Goal: Task Accomplishment & Management: Complete application form

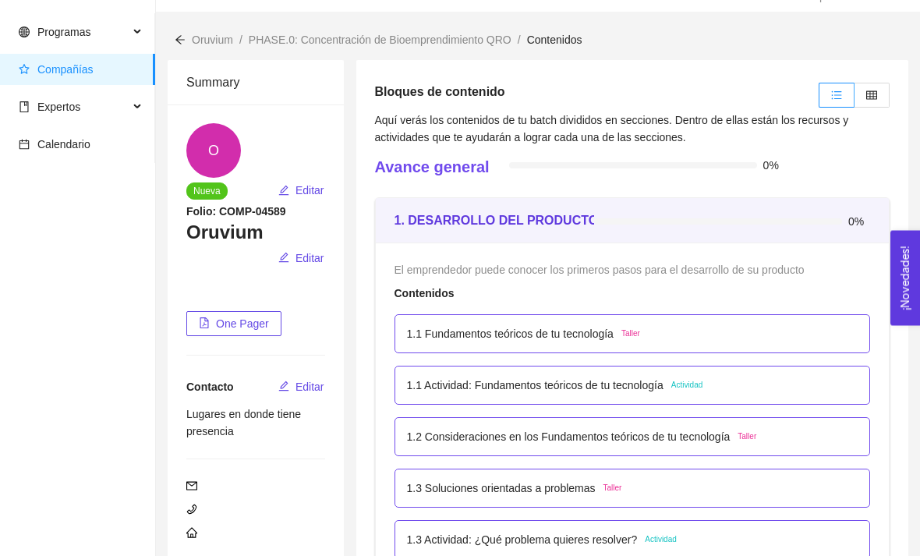
click at [748, 338] on div "1.1 Fundamentos teóricos de tu tecnología Taller" at bounding box center [632, 334] width 451 height 17
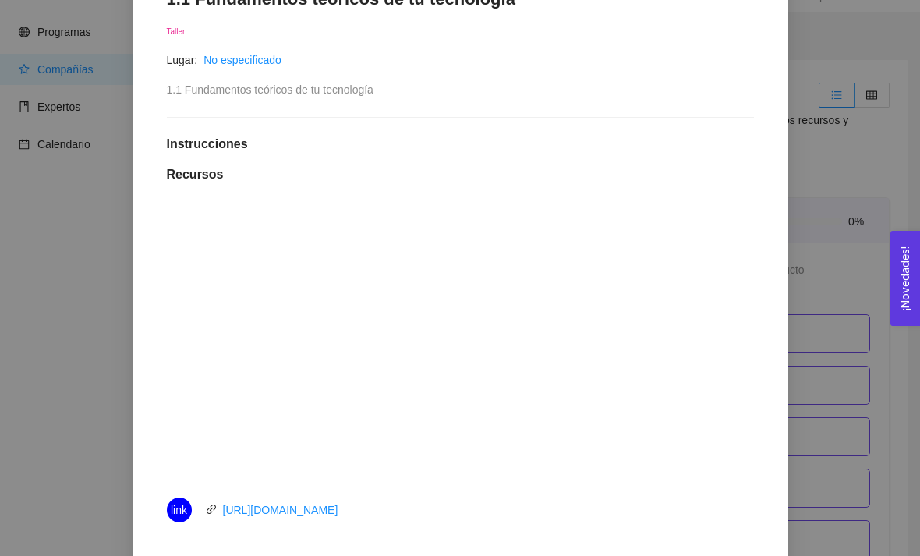
scroll to position [288, 0]
click at [814, 484] on div "1. DESARROLLO DEL PRODUCTO El emprendedor puede conocer los primeros pasos para…" at bounding box center [460, 278] width 920 height 556
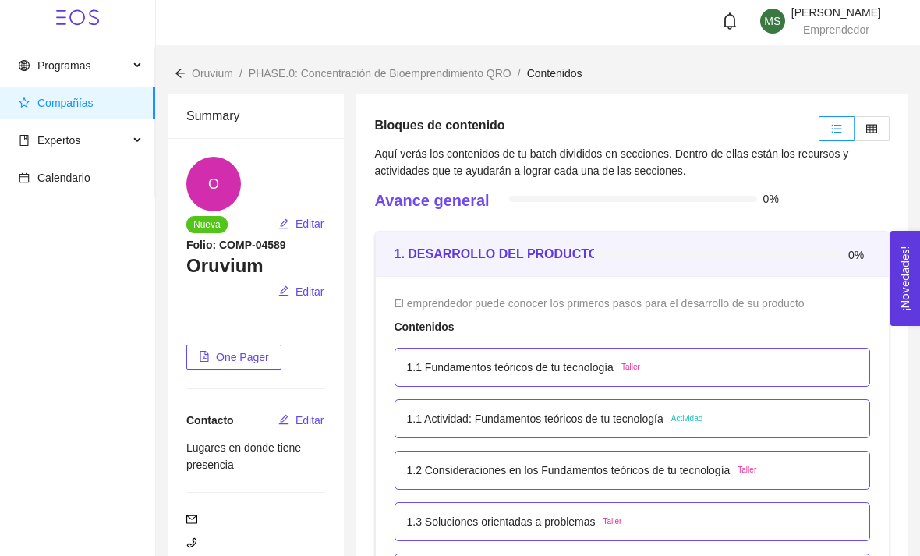
scroll to position [0, 0]
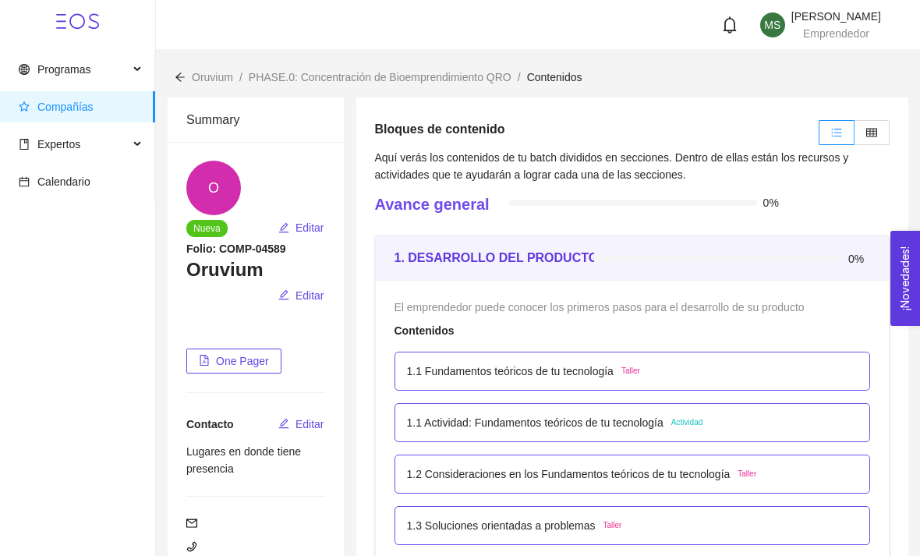
click at [703, 370] on div "1.1 Fundamentos teóricos de tu tecnología Taller" at bounding box center [632, 371] width 451 height 17
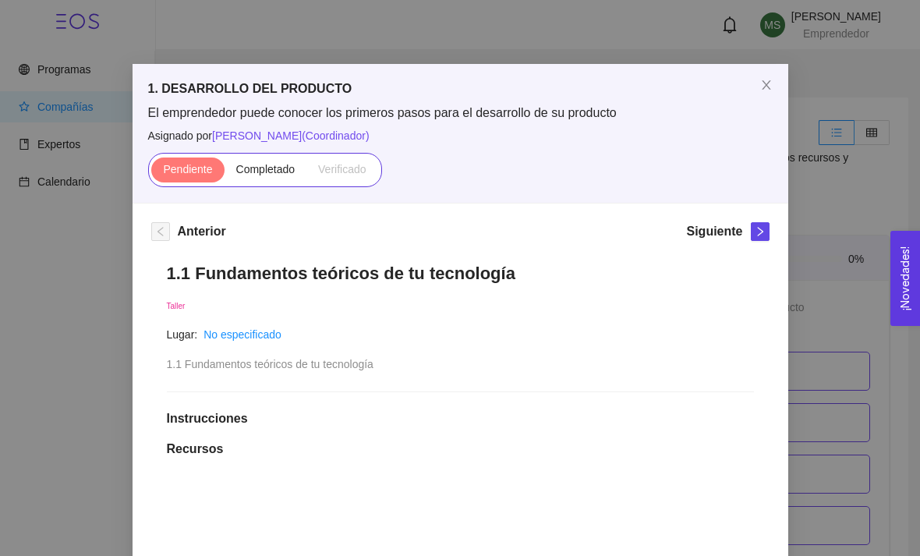
scroll to position [16, 0]
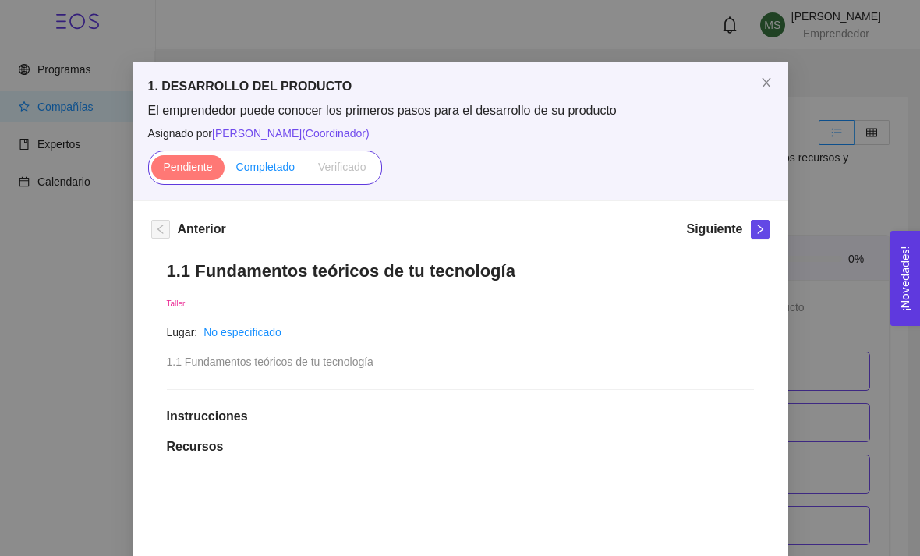
click at [260, 178] on label "Completado" at bounding box center [266, 167] width 83 height 25
click at [225, 171] on input "Completado" at bounding box center [225, 171] width 0 height 0
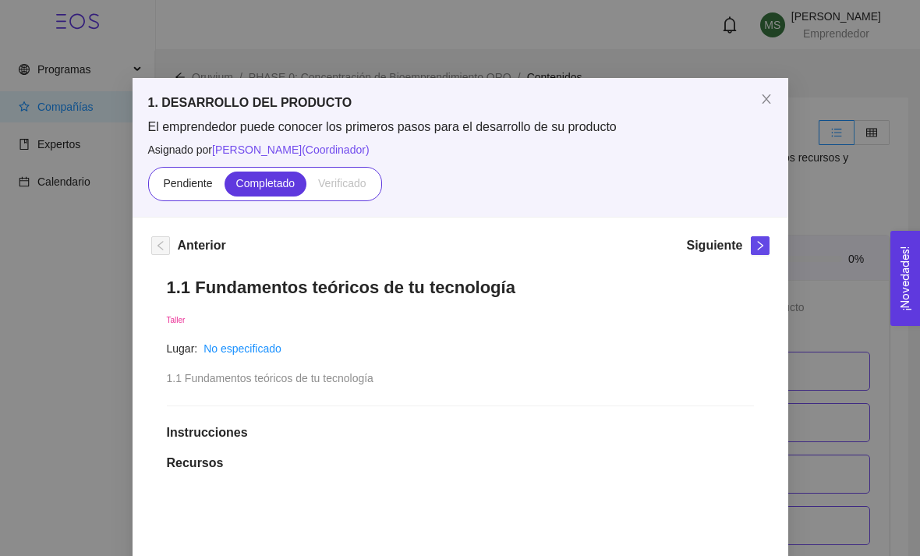
scroll to position [0, 0]
click at [762, 105] on icon "close" at bounding box center [766, 99] width 12 height 12
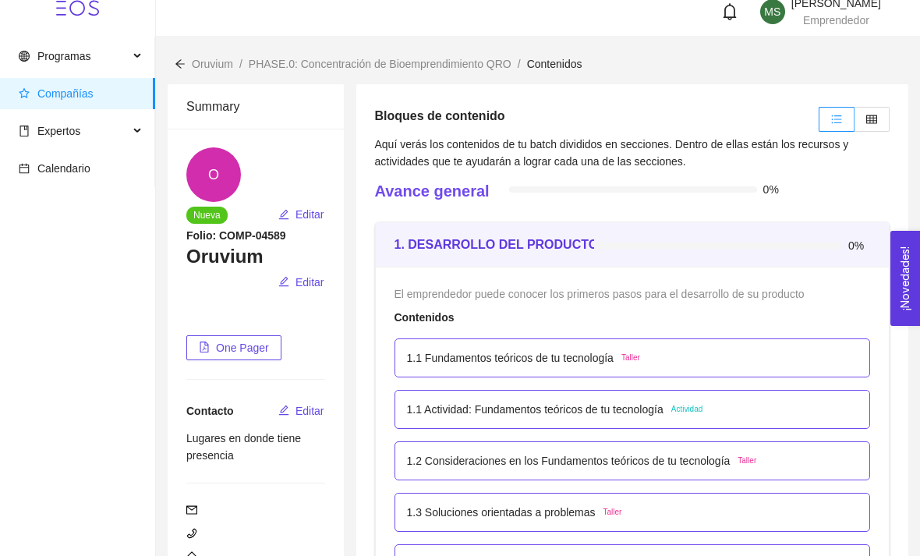
scroll to position [24, 0]
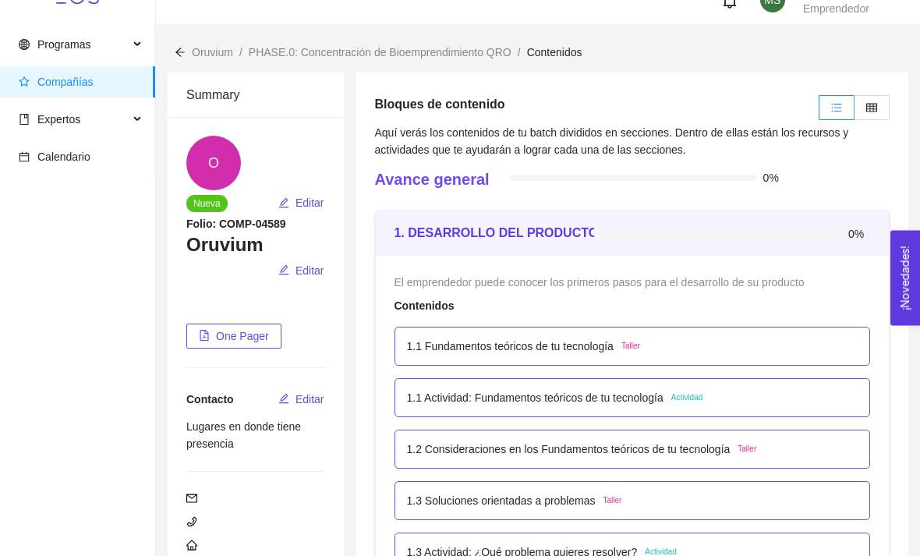
click at [798, 331] on div "1.1 Fundamentos teóricos de tu tecnología Taller" at bounding box center [633, 347] width 476 height 39
click at [800, 344] on div "1.1 Fundamentos teóricos de tu tecnología Taller" at bounding box center [632, 346] width 451 height 17
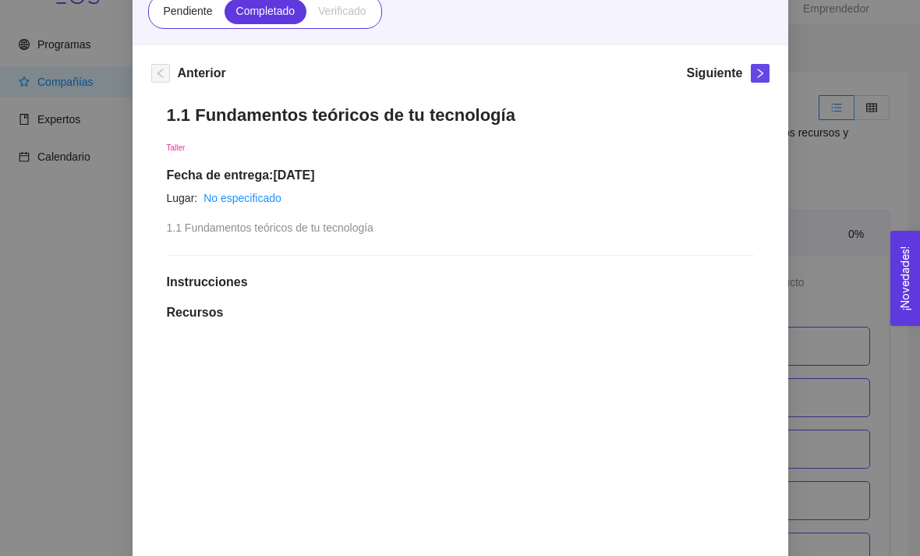
scroll to position [175, 0]
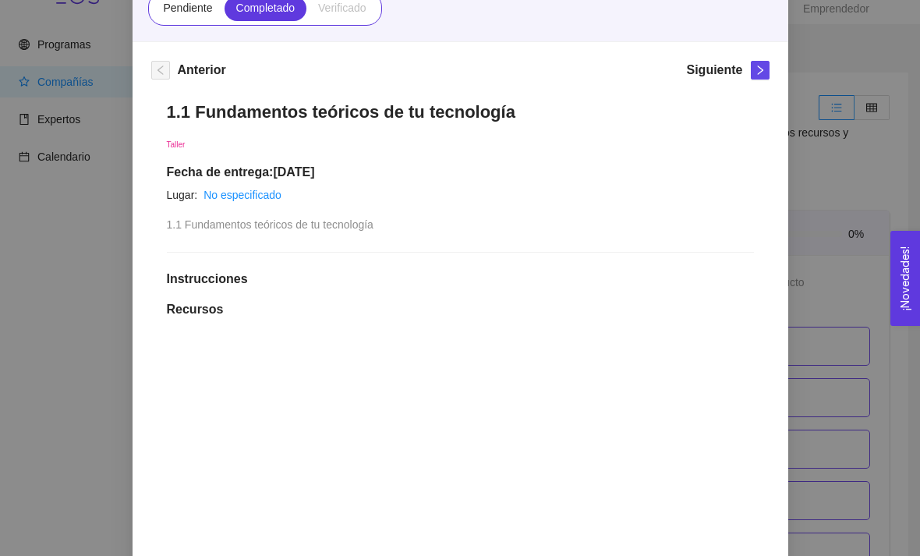
click at [742, 73] on h5 "Siguiente" at bounding box center [714, 70] width 56 height 19
click at [752, 75] on span "right" at bounding box center [760, 70] width 17 height 11
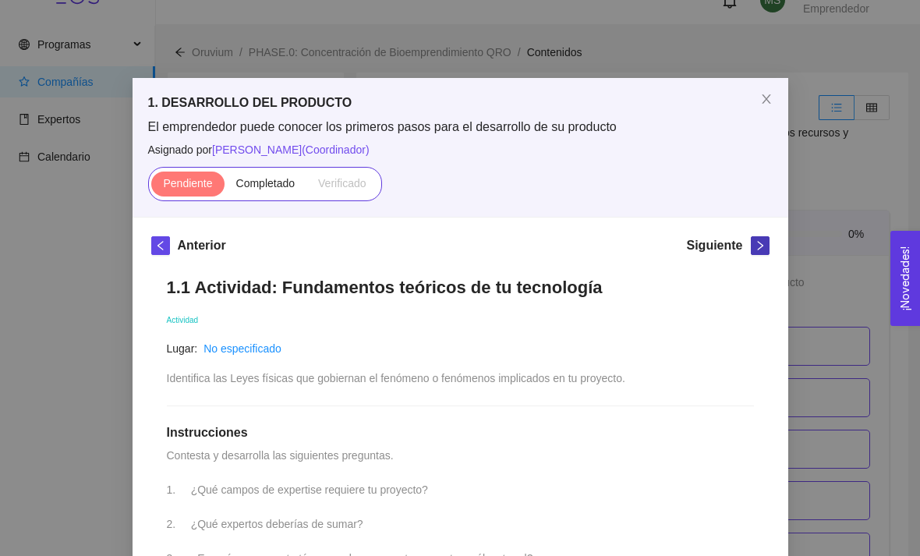
scroll to position [0, 0]
click at [763, 92] on span "Close" at bounding box center [767, 100] width 44 height 44
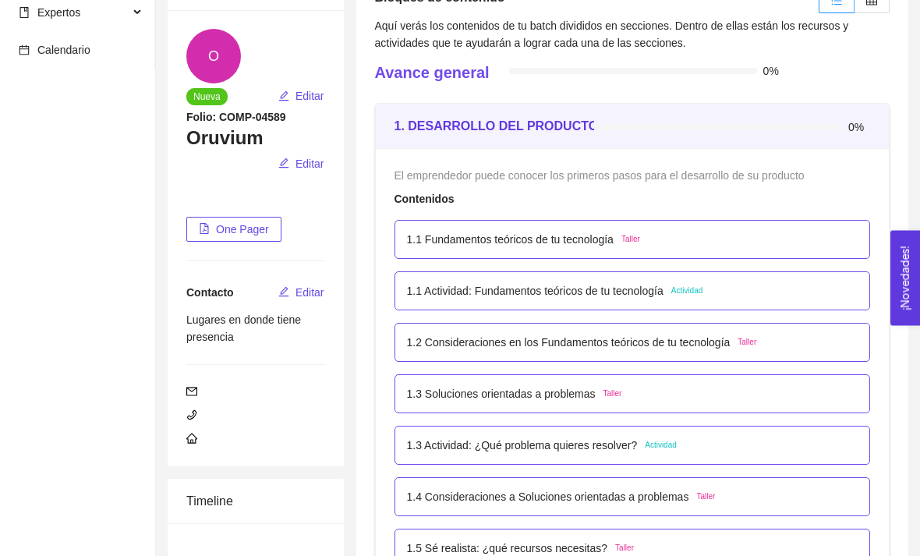
scroll to position [190, 0]
